Goal: Entertainment & Leisure: Consume media (video, audio)

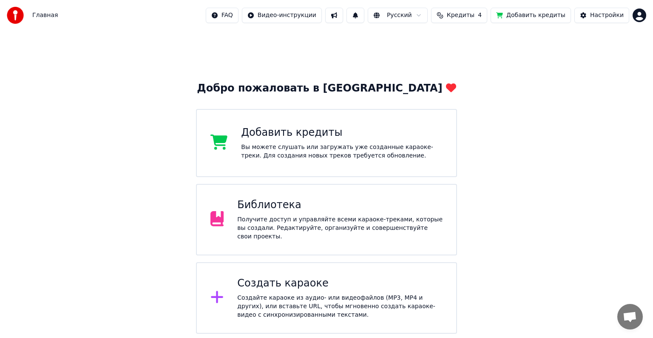
click at [474, 19] on span "Кредиты" at bounding box center [461, 15] width 28 height 9
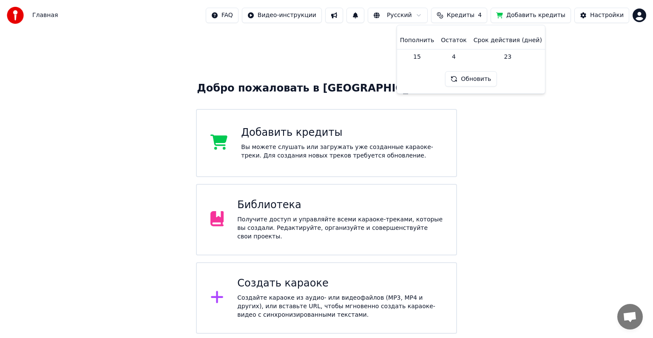
click at [557, 139] on div "Добро пожаловать в Youka Добавить кредиты Вы можете слушать или загружать уже с…" at bounding box center [326, 182] width 653 height 303
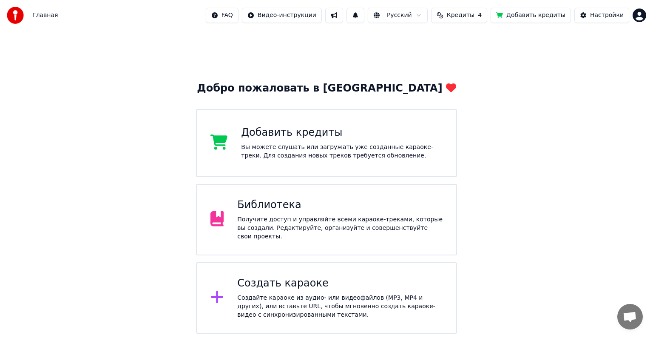
click at [469, 21] on button "Кредиты 4" at bounding box center [459, 15] width 56 height 15
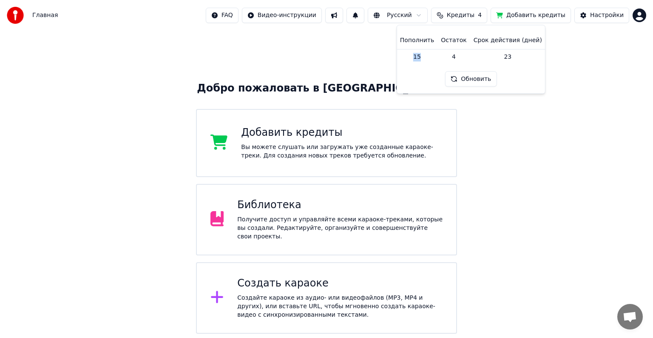
drag, startPoint x: 426, startPoint y: 58, endPoint x: 408, endPoint y: 60, distance: 17.5
click at [408, 60] on td "15" at bounding box center [417, 56] width 41 height 15
click at [534, 117] on div "Добро пожаловать в Youka Добавить кредиты Вы можете слушать или загружать уже с…" at bounding box center [326, 182] width 653 height 303
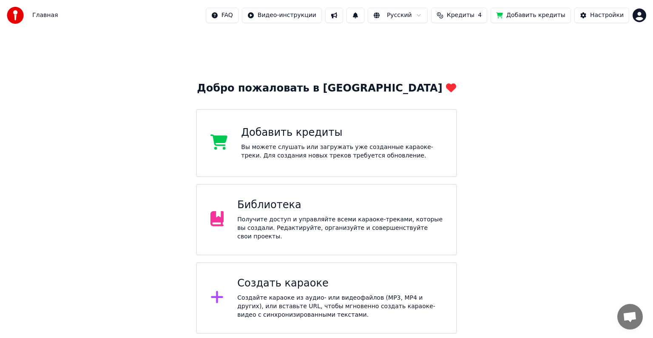
click at [331, 293] on div "Создайте караоке из аудио- или видеофайлов (MP3, MP4 и других), или вставьте UR…" at bounding box center [339, 306] width 205 height 26
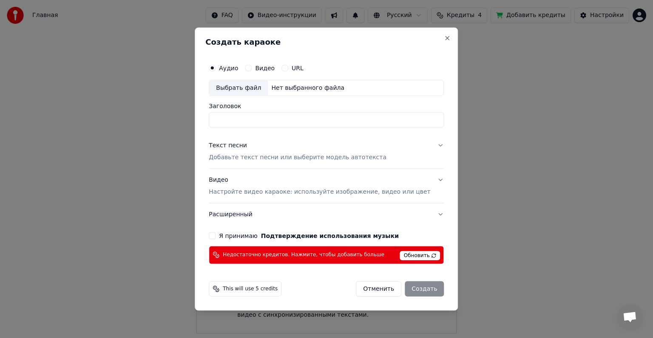
click at [415, 258] on span "Обновить" at bounding box center [420, 254] width 40 height 9
click at [252, 65] on button "Видео" at bounding box center [248, 68] width 7 height 7
click at [216, 68] on button "Аудио" at bounding box center [212, 68] width 7 height 7
click at [250, 83] on div "Выбрать файл" at bounding box center [238, 87] width 59 height 15
type input "**********"
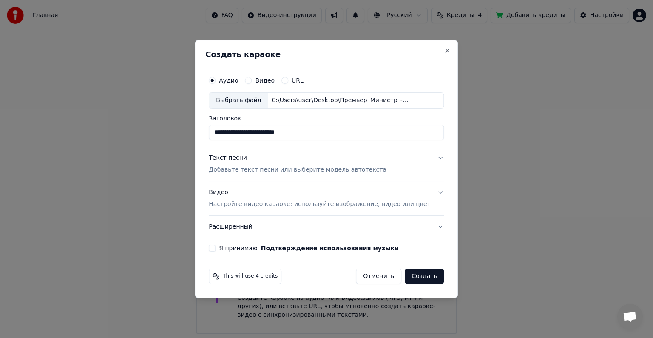
click at [425, 158] on button "Текст песни Добавьте текст песни или выберите модель автотекста" at bounding box center [326, 164] width 235 height 34
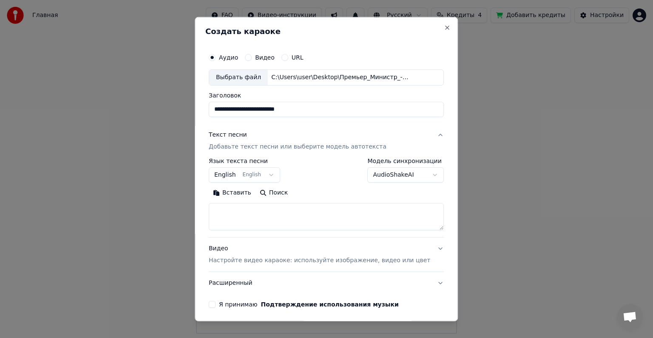
click at [234, 190] on button "Вставить" at bounding box center [232, 193] width 47 height 14
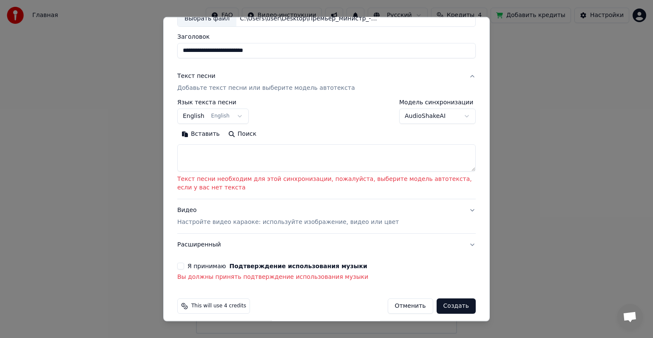
scroll to position [65, 0]
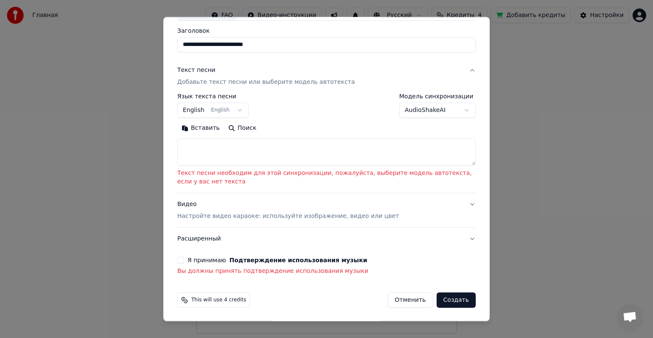
click at [180, 260] on button "Я принимаю Подтверждение использования музыки" at bounding box center [180, 259] width 7 height 7
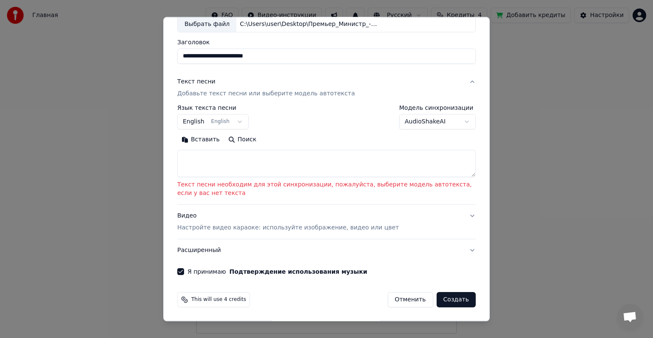
scroll to position [53, 0]
click at [465, 85] on button "Текст песни Добавьте текст песни или выберите модель автотекста" at bounding box center [326, 88] width 298 height 34
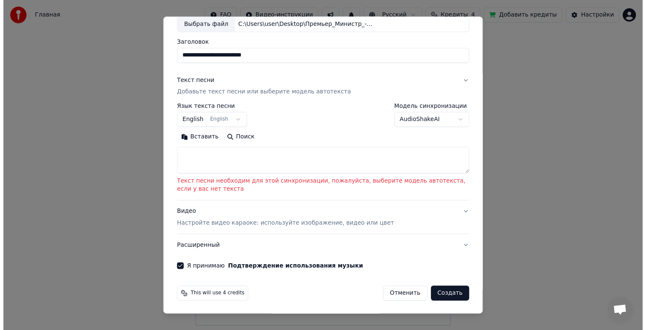
scroll to position [0, 0]
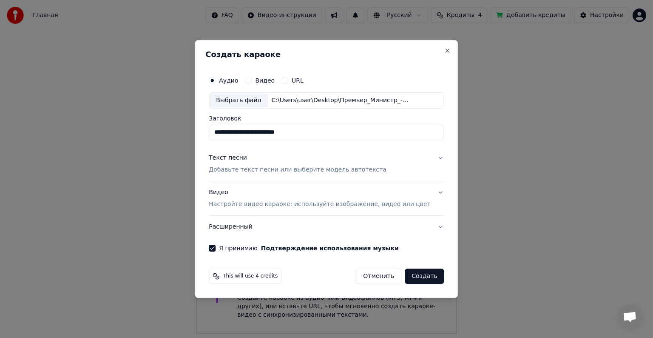
click at [373, 277] on button "Отменить" at bounding box center [378, 275] width 45 height 15
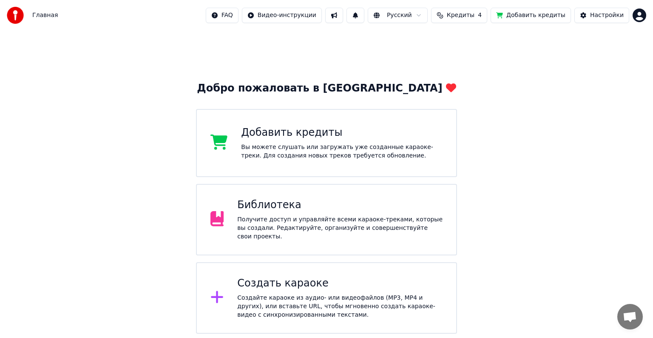
click at [370, 287] on div "Создать караоке Создайте караоке из аудио- или видеофайлов (MP3, MP4 и других),…" at bounding box center [339, 297] width 205 height 43
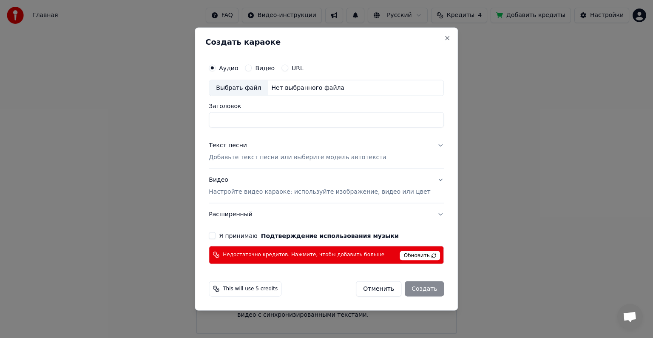
click at [366, 287] on button "Отменить" at bounding box center [378, 288] width 45 height 15
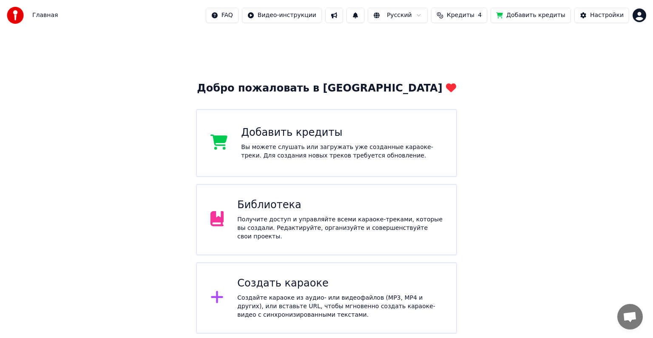
click at [342, 285] on div "Создать караоке" at bounding box center [339, 283] width 205 height 14
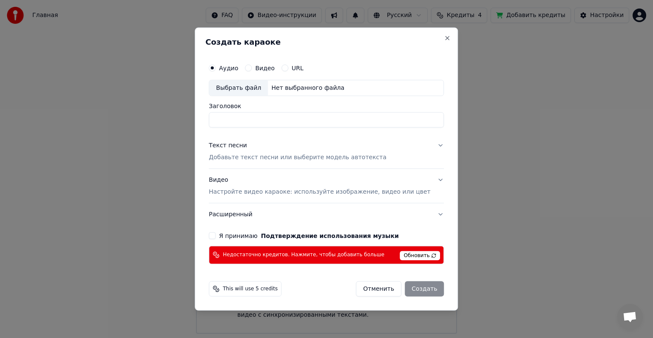
click at [367, 287] on button "Отменить" at bounding box center [378, 288] width 45 height 15
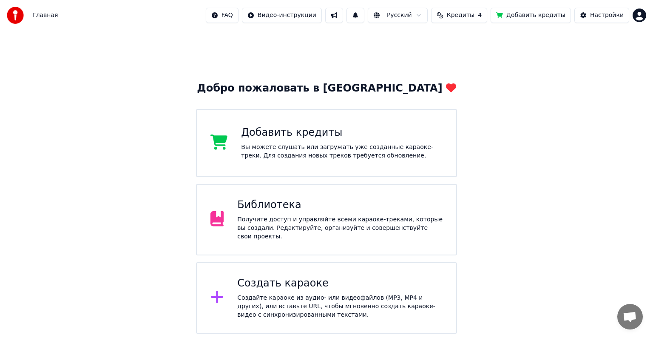
click at [347, 228] on div "Получите доступ и управляйте всеми караоке-треками, которые вы создали. Редакти…" at bounding box center [339, 228] width 205 height 26
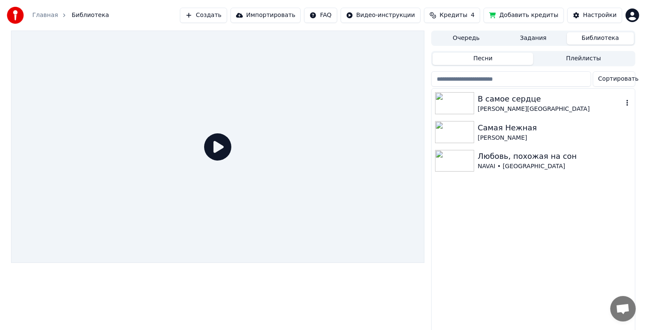
click at [489, 105] on div "[PERSON_NAME][GEOGRAPHIC_DATA]" at bounding box center [549, 109] width 145 height 9
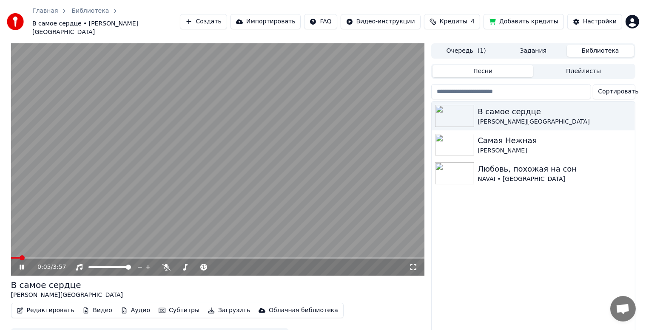
click at [253, 188] on video at bounding box center [218, 159] width 414 height 233
click at [480, 136] on div "Самая Нежная" at bounding box center [549, 141] width 145 height 12
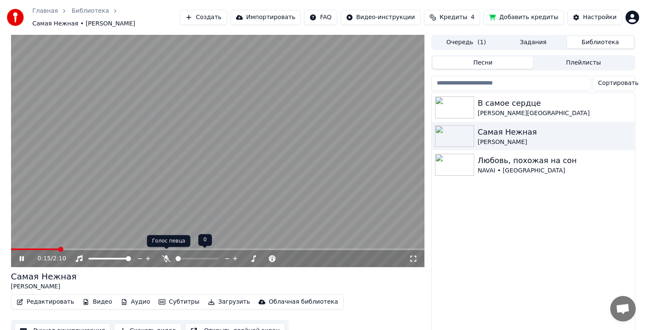
click at [165, 256] on icon at bounding box center [166, 259] width 9 height 7
click at [165, 256] on icon at bounding box center [166, 259] width 5 height 7
click at [165, 256] on icon at bounding box center [166, 259] width 9 height 7
click at [165, 256] on icon at bounding box center [166, 259] width 5 height 7
click at [165, 256] on icon at bounding box center [166, 259] width 9 height 7
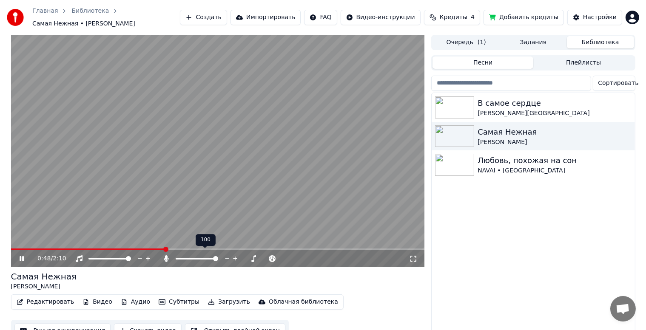
click at [165, 256] on icon at bounding box center [166, 259] width 5 height 7
click at [165, 256] on icon at bounding box center [166, 259] width 9 height 7
click at [165, 256] on icon at bounding box center [166, 259] width 5 height 7
click at [167, 256] on icon at bounding box center [166, 259] width 9 height 7
click at [168, 256] on icon at bounding box center [166, 259] width 9 height 7
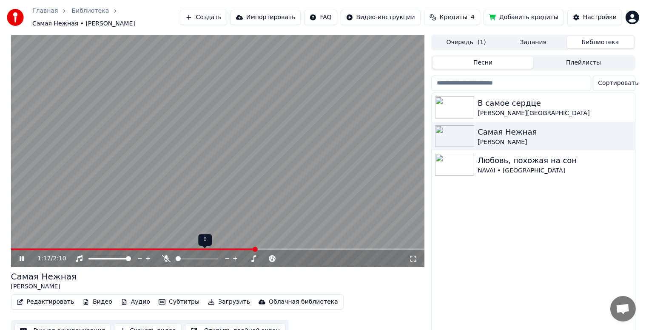
click at [168, 256] on icon at bounding box center [166, 259] width 9 height 7
click at [237, 170] on video at bounding box center [218, 151] width 414 height 233
